Goal: Communication & Community: Answer question/provide support

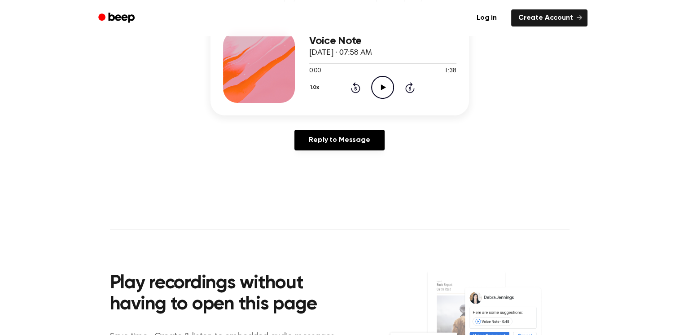
scroll to position [126, 0]
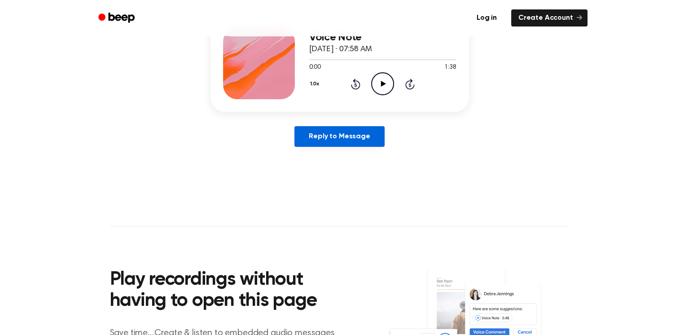
click at [317, 142] on link "Reply to Message" at bounding box center [339, 136] width 90 height 21
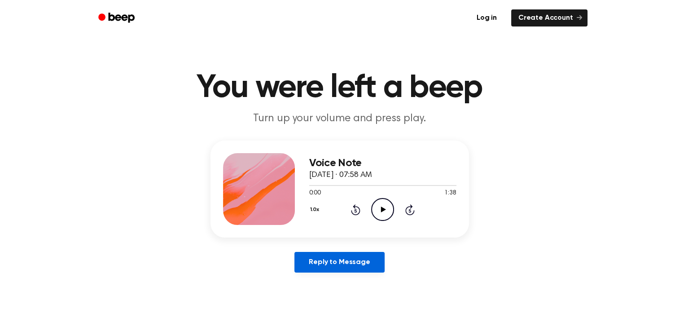
click at [351, 256] on link "Reply to Message" at bounding box center [339, 262] width 90 height 21
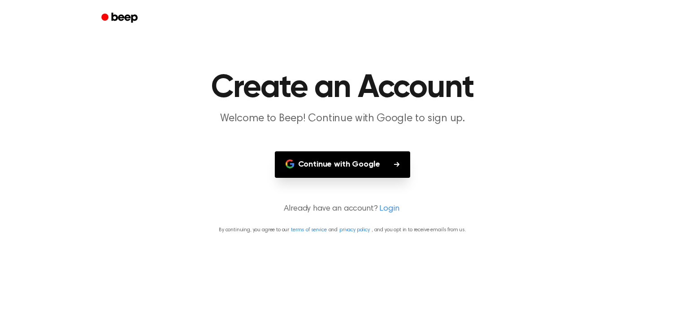
click at [348, 171] on button "Continue with Google" at bounding box center [343, 164] width 136 height 26
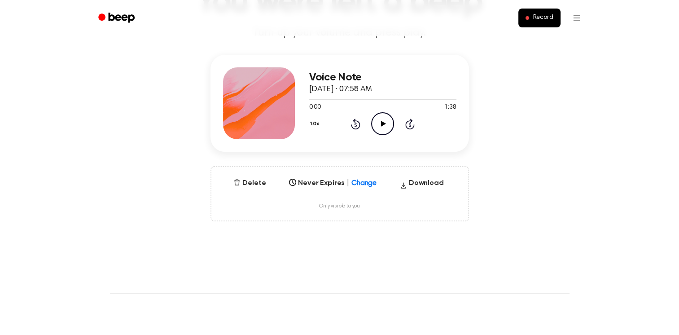
scroll to position [89, 0]
